Goal: Transaction & Acquisition: Obtain resource

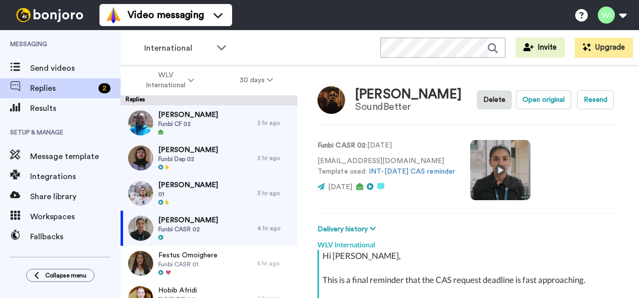
scroll to position [194, 0]
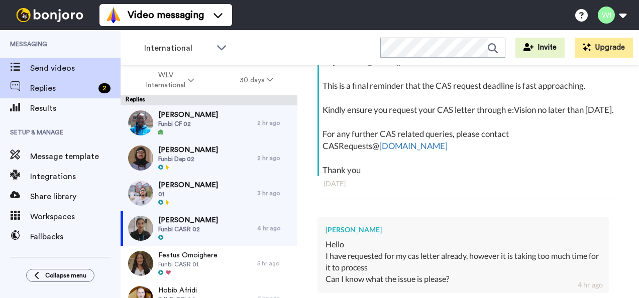
type textarea "x"
click at [39, 60] on div "Send videos" at bounding box center [60, 68] width 121 height 20
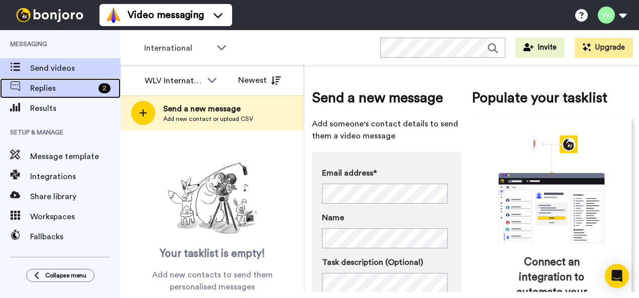
click at [55, 91] on span "Replies" at bounding box center [62, 88] width 64 height 12
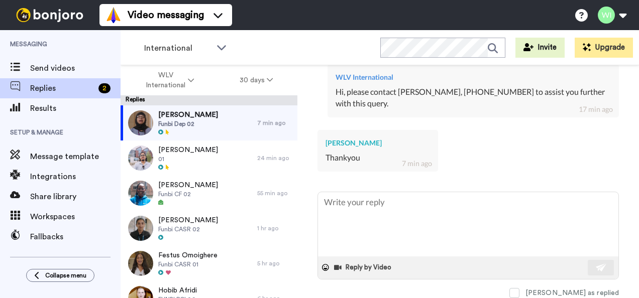
scroll to position [2190, 0]
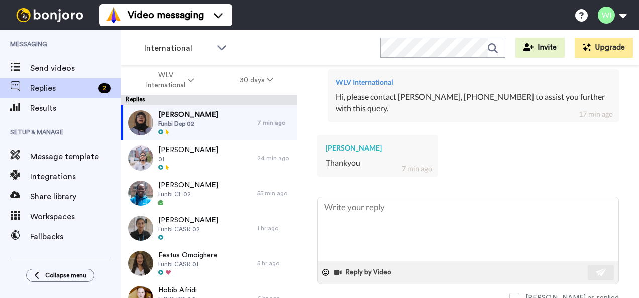
click at [629, 155] on div "Rohith Venkata Nokia Bell Labs Delete Open original Resend Funbi Dep 02 : 3 day…" at bounding box center [468, 199] width 342 height 268
click at [504, 182] on div "Rohith Venkata Thankyou 11 min ago" at bounding box center [467, 155] width 301 height 54
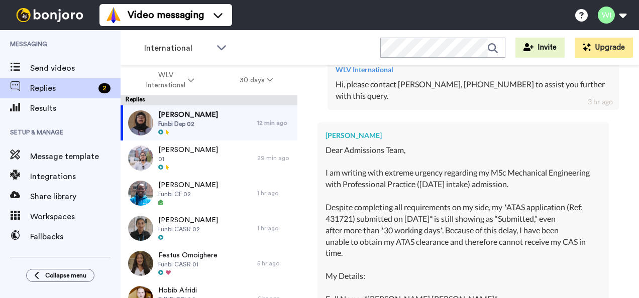
scroll to position [1605, 0]
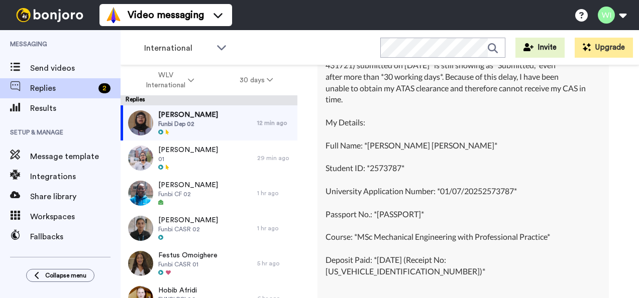
type textarea "x"
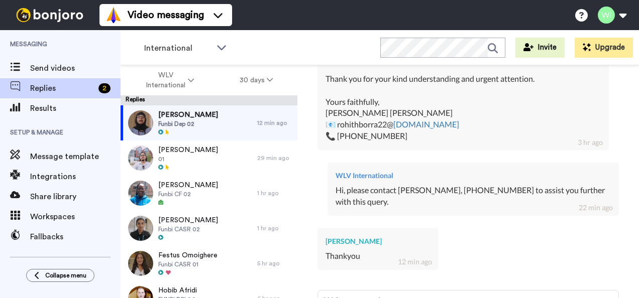
scroll to position [2098, 0]
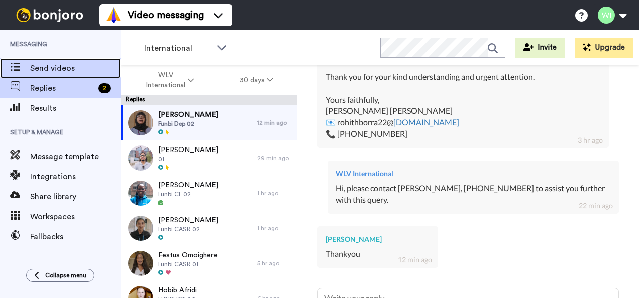
click at [25, 66] on span at bounding box center [15, 68] width 30 height 10
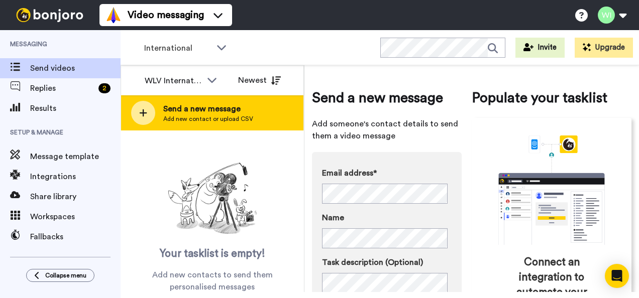
click at [206, 117] on span "Add new contact or upload CSV" at bounding box center [208, 119] width 90 height 8
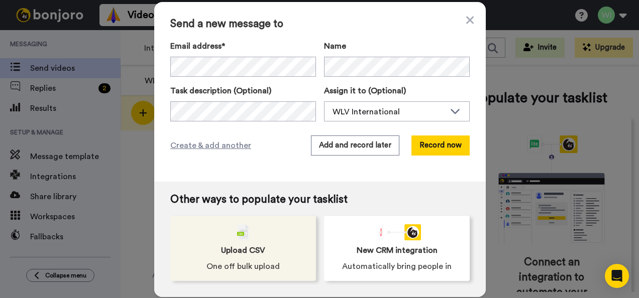
click at [264, 254] on div "Upload CSV One off bulk upload" at bounding box center [243, 248] width 146 height 65
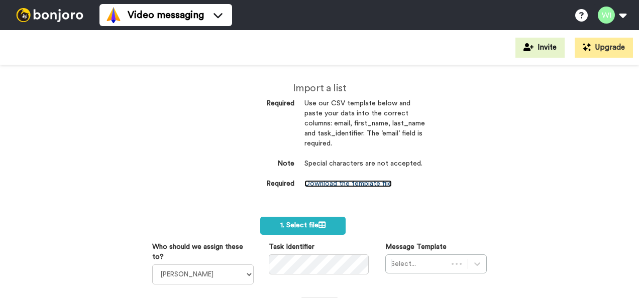
click at [342, 184] on link "Download the template file" at bounding box center [347, 183] width 87 height 7
click at [348, 183] on link "Download the template file" at bounding box center [347, 183] width 87 height 7
click at [348, 181] on link "Download the template file" at bounding box center [347, 183] width 87 height 7
